Goal: Task Accomplishment & Management: Use online tool/utility

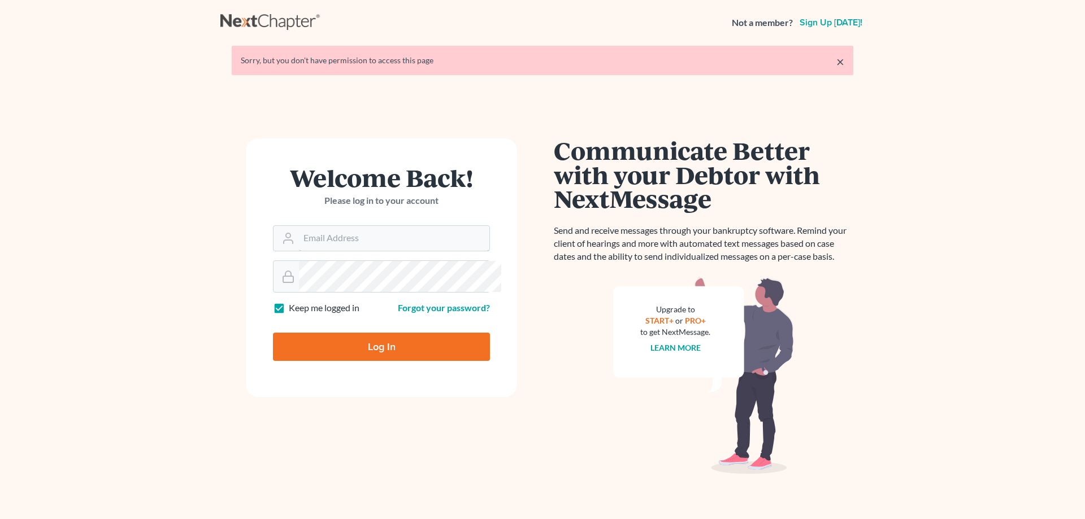
type input "[PERSON_NAME][EMAIL_ADDRESS][DOMAIN_NAME]"
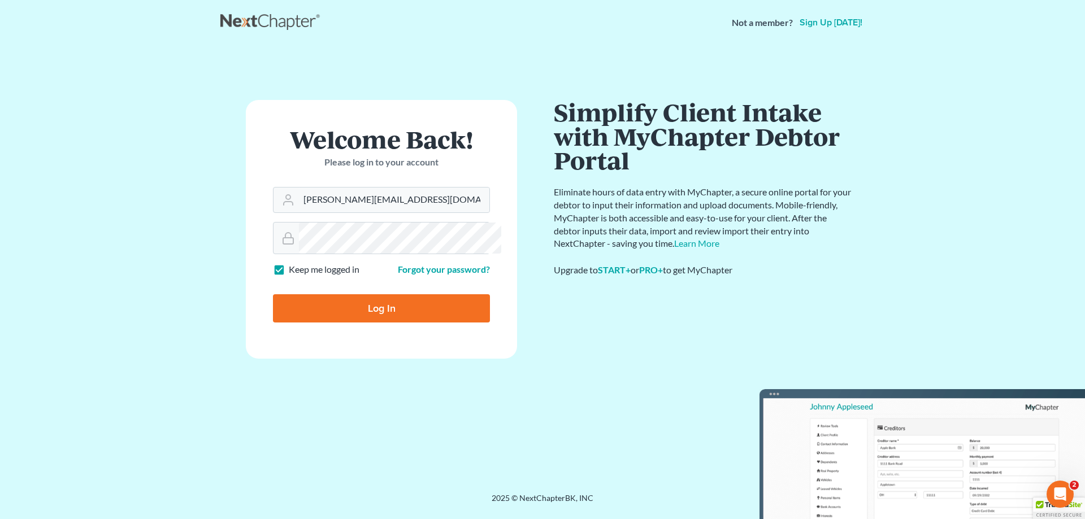
click at [384, 323] on input "Log In" at bounding box center [381, 308] width 217 height 28
type input "Thinking..."
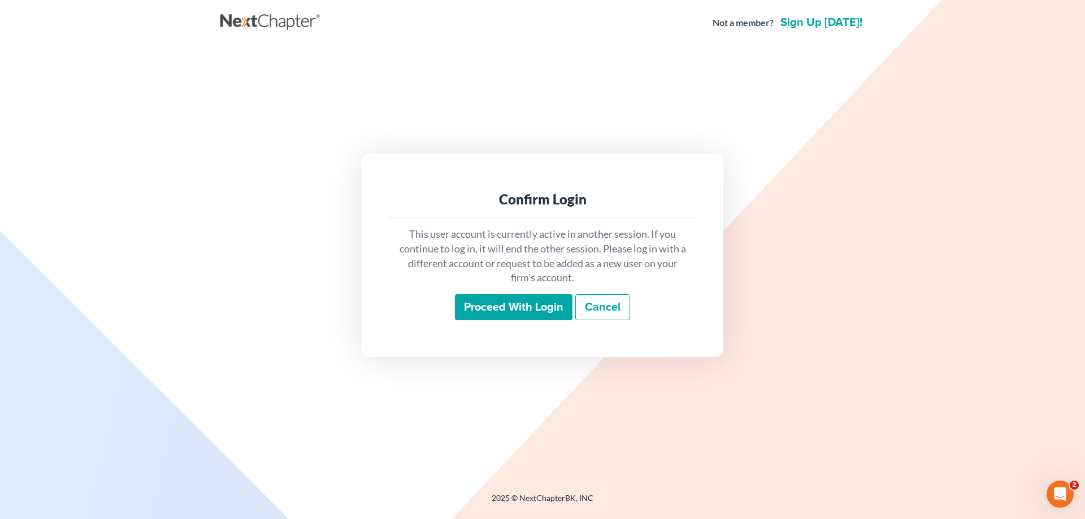
click at [541, 315] on input "Proceed with login" at bounding box center [514, 307] width 118 height 26
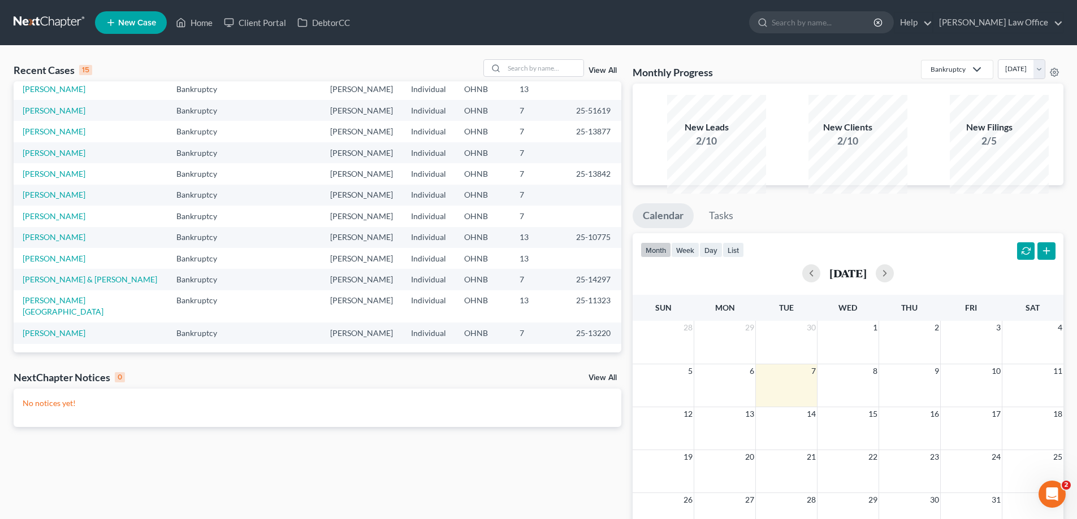
scroll to position [359, 0]
click at [504, 76] on input "search" at bounding box center [543, 68] width 79 height 16
type input "dichazy"
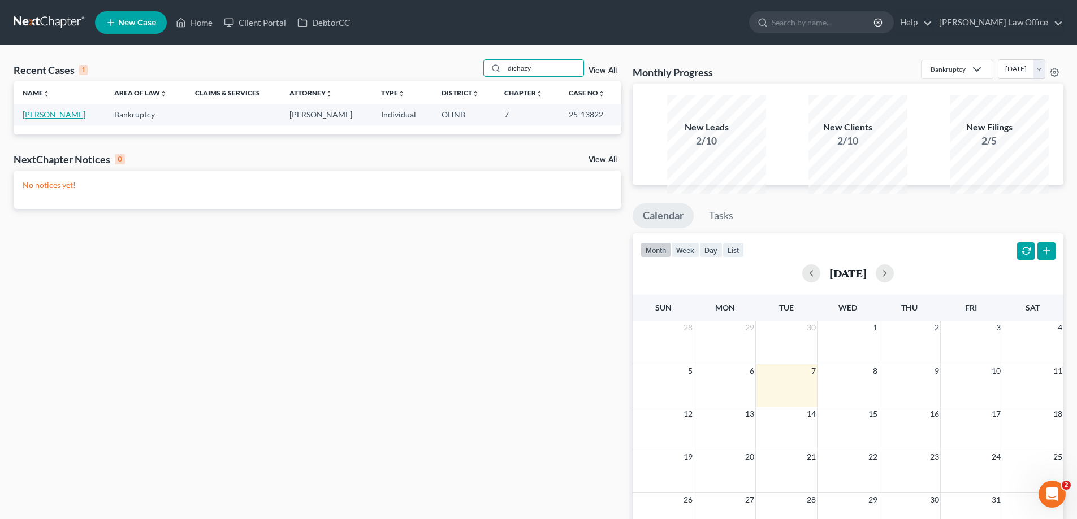
click at [43, 119] on link "Dichazy, Paul" at bounding box center [54, 115] width 63 height 10
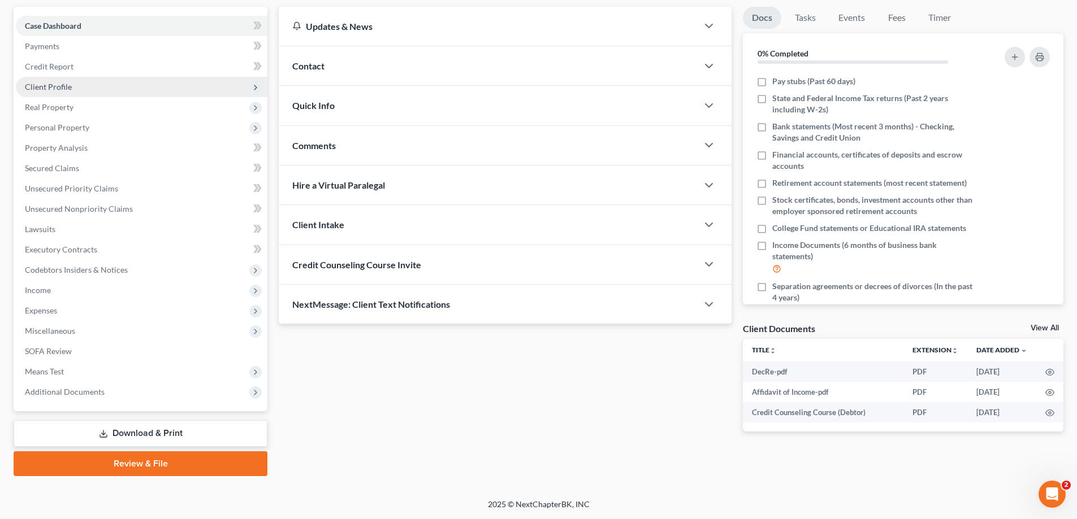
scroll to position [170, 0]
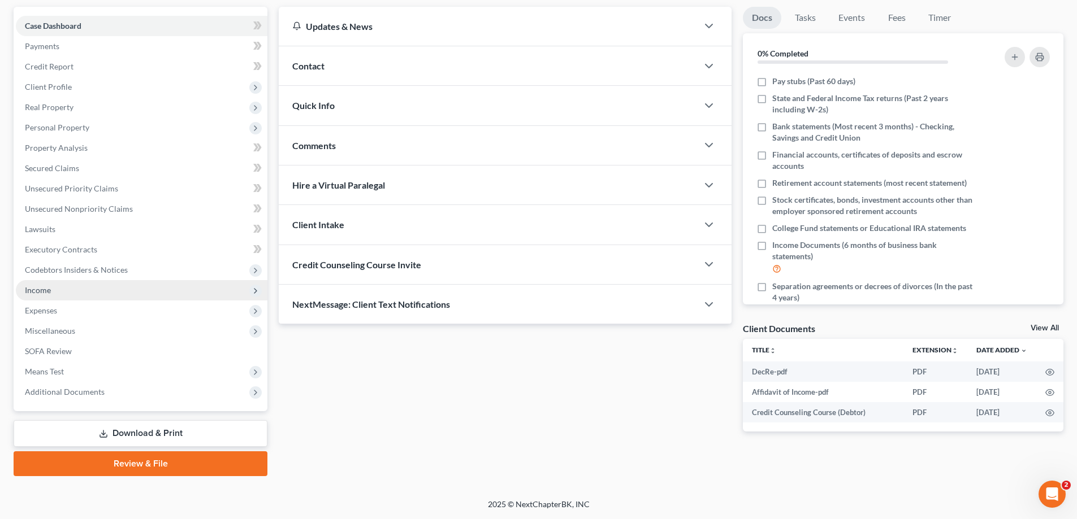
click at [51, 295] on span "Income" at bounding box center [38, 290] width 26 height 10
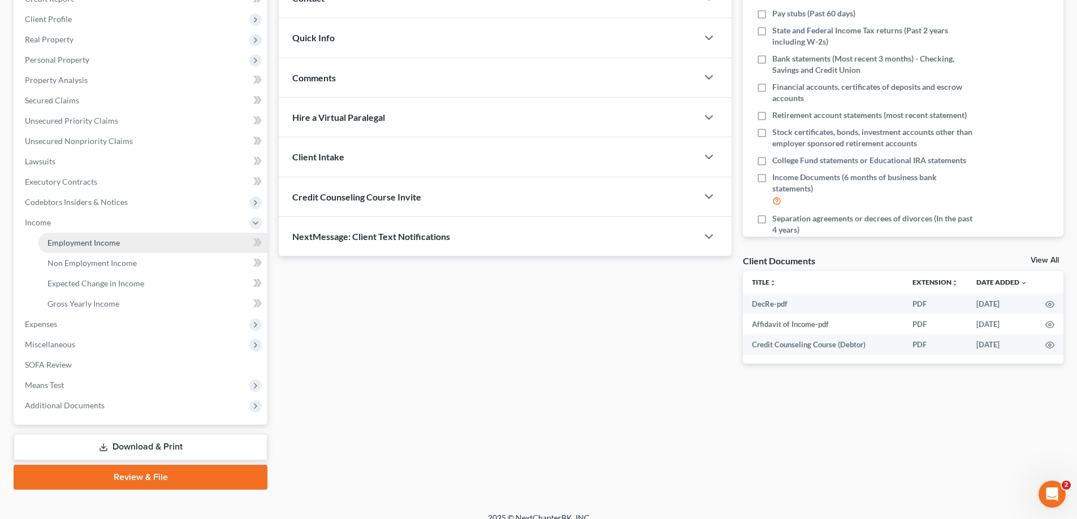
click at [81, 248] on span "Employment Income" at bounding box center [83, 243] width 72 height 10
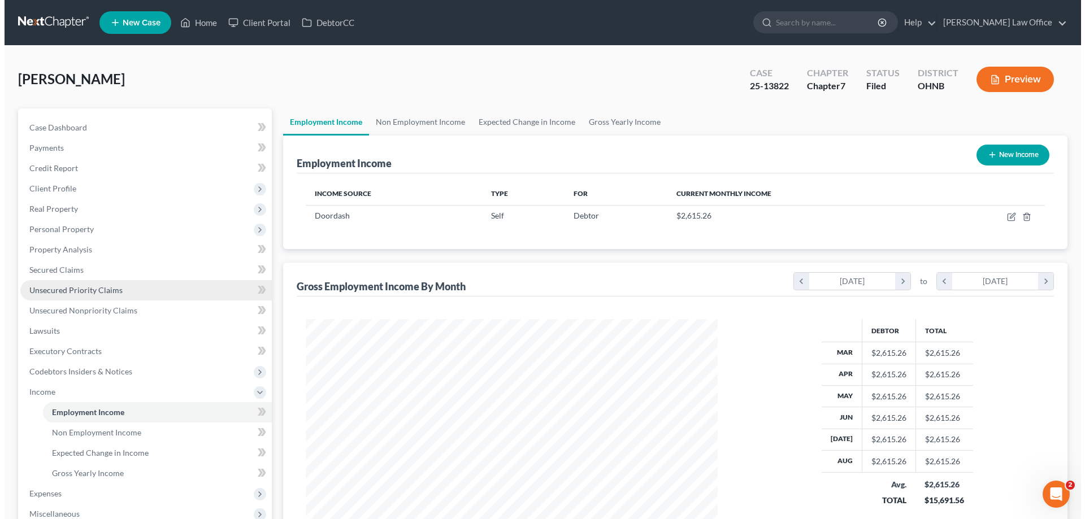
scroll to position [252, 435]
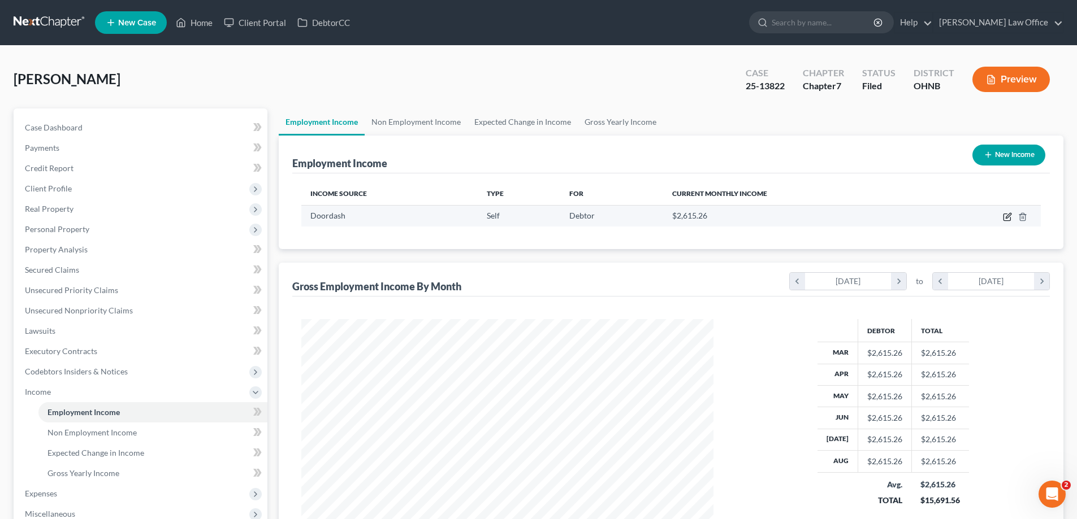
click at [1003, 222] on icon "button" at bounding box center [1007, 216] width 9 height 9
select select "1"
select select "36"
select select "0"
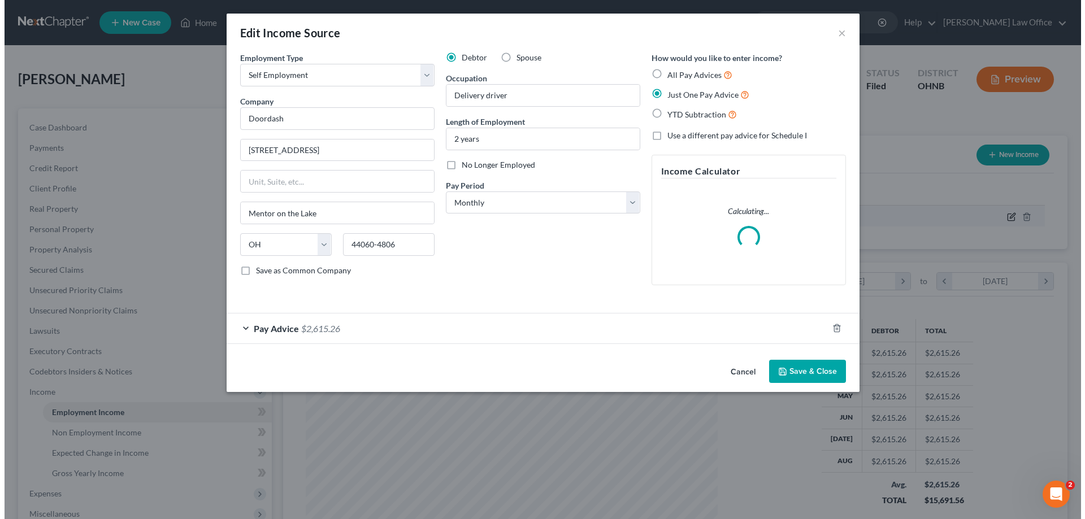
scroll to position [252, 438]
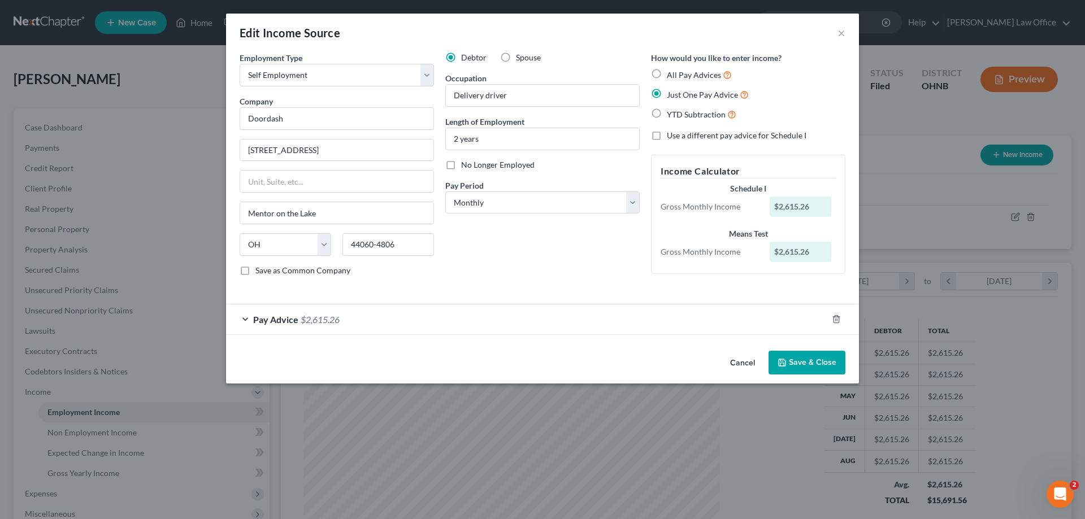
click at [253, 325] on span "Pay Advice" at bounding box center [275, 319] width 45 height 11
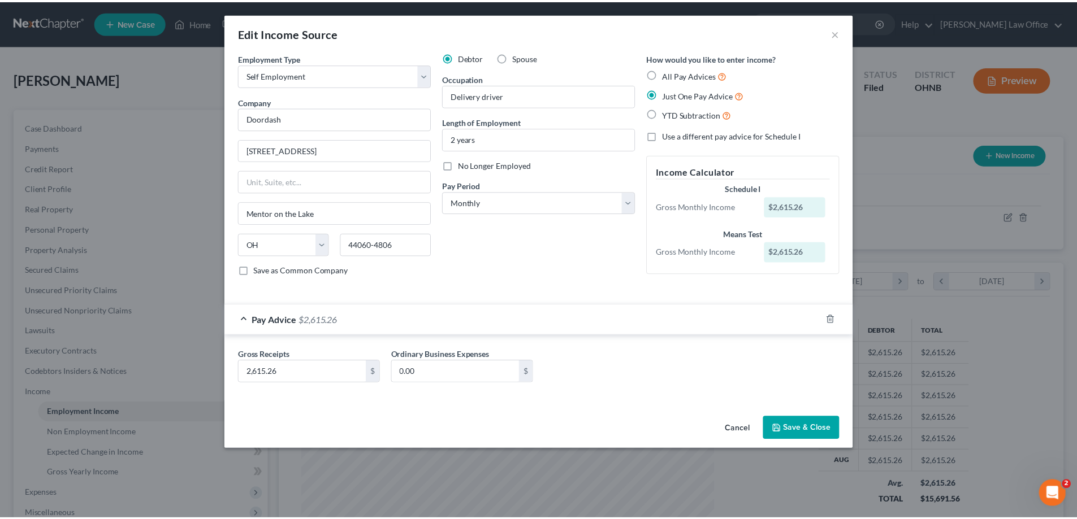
scroll to position [56, 0]
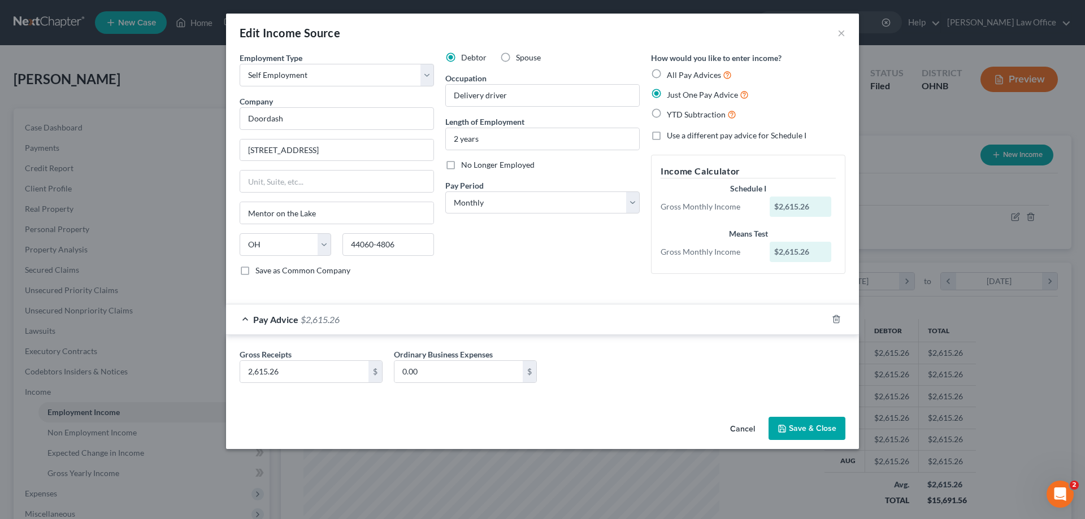
click at [845, 441] on button "Save & Close" at bounding box center [807, 429] width 77 height 24
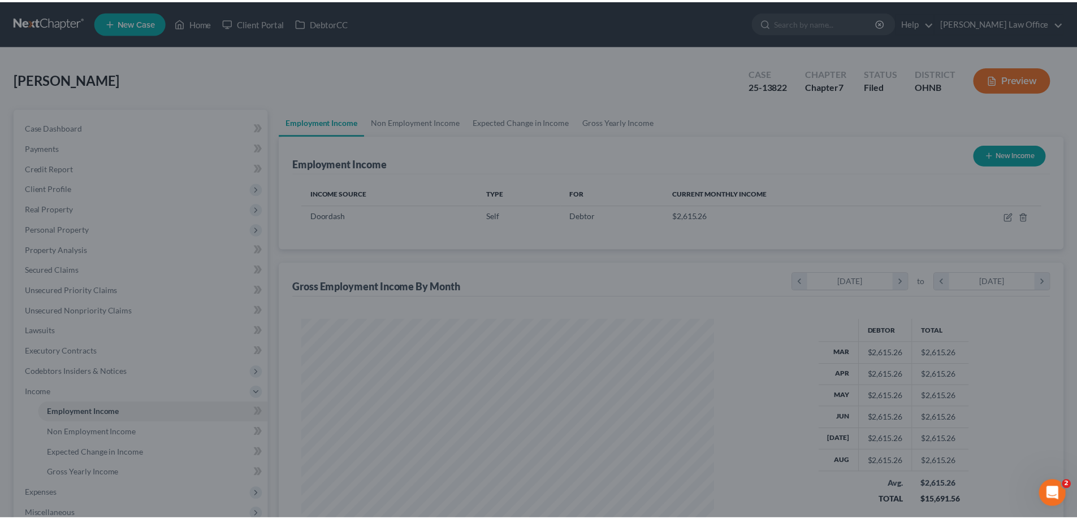
scroll to position [564879, 564696]
